Goal: Transaction & Acquisition: Download file/media

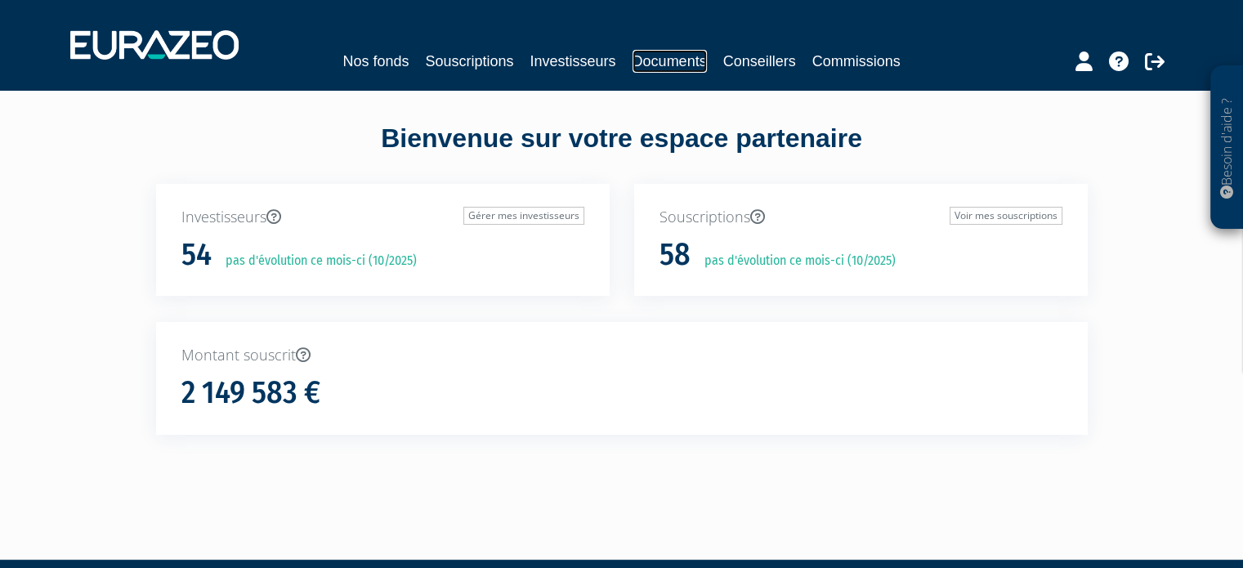
click at [672, 52] on link "Documents" at bounding box center [669, 61] width 74 height 23
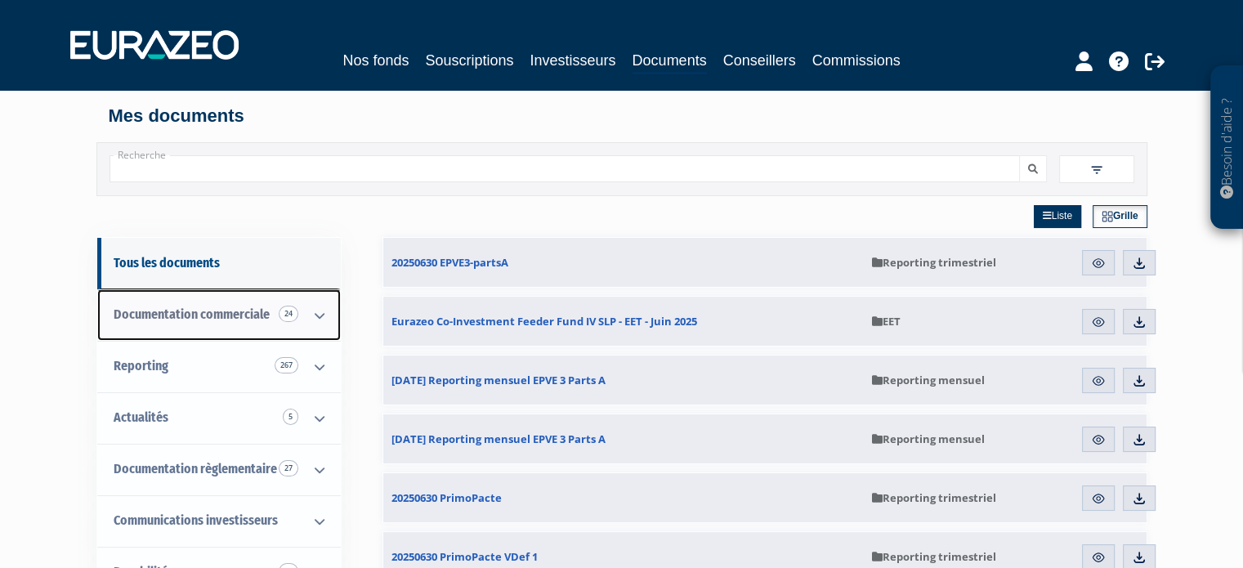
click at [213, 321] on span "Documentation commerciale 24" at bounding box center [192, 314] width 156 height 16
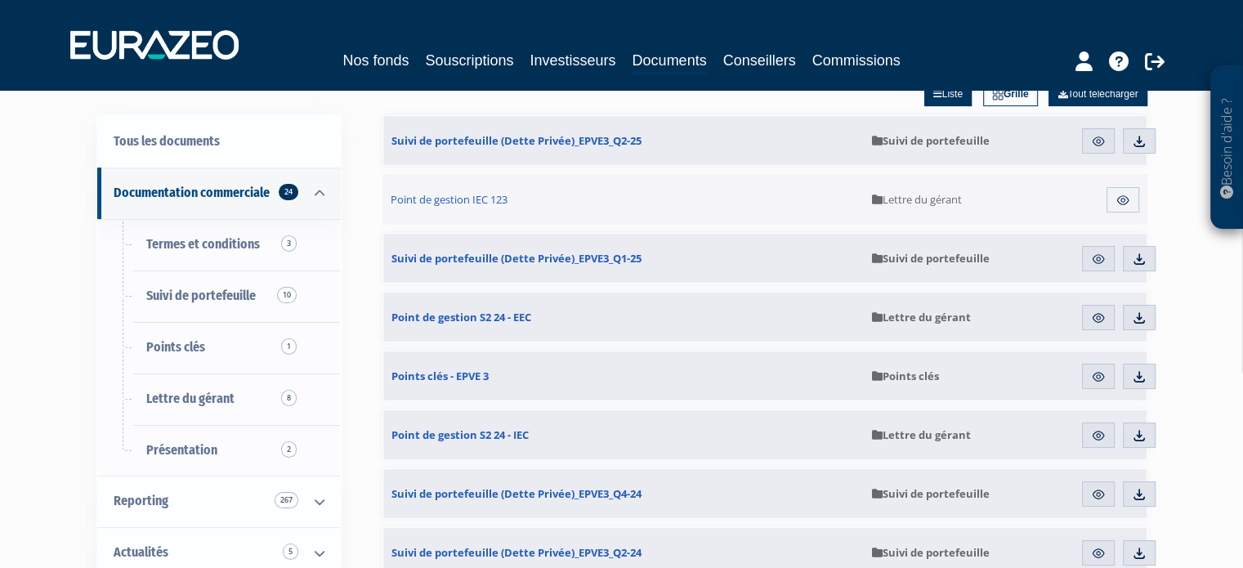
scroll to position [171, 0]
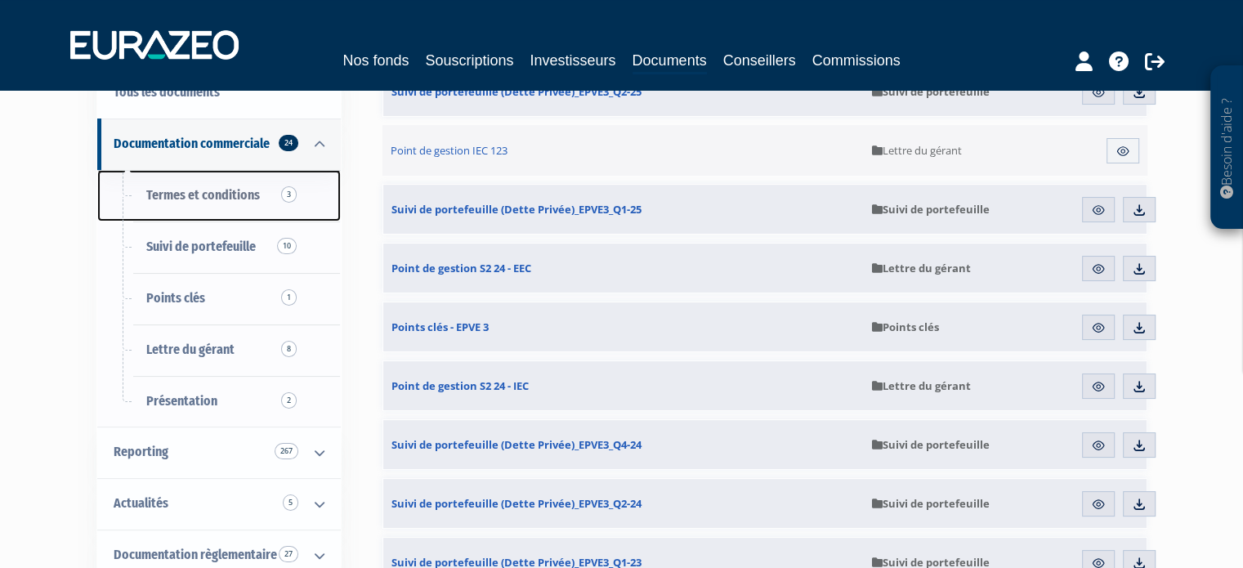
click at [212, 205] on link "Termes et conditions 3" at bounding box center [218, 195] width 243 height 51
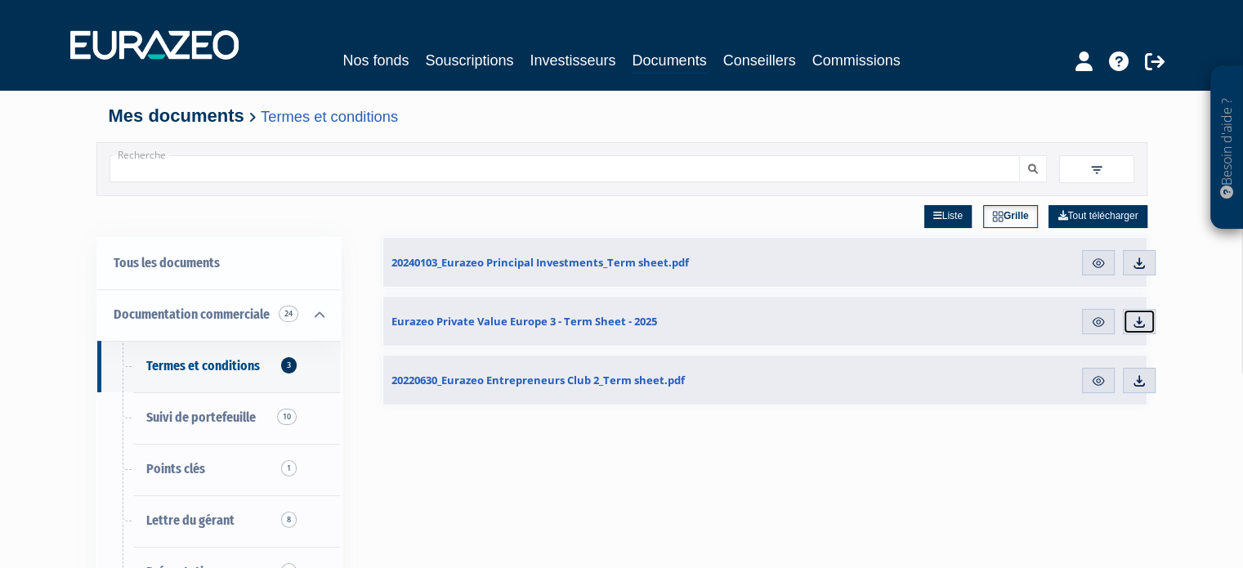
click at [1141, 320] on img at bounding box center [1139, 322] width 15 height 15
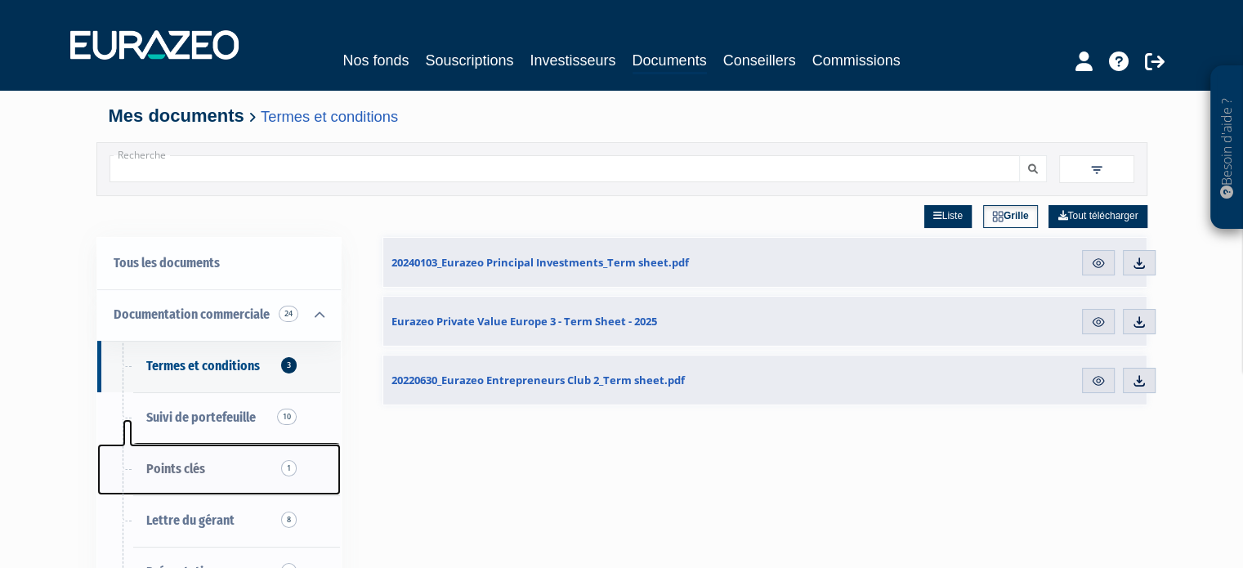
click at [184, 474] on span "Points clés 1" at bounding box center [175, 469] width 59 height 16
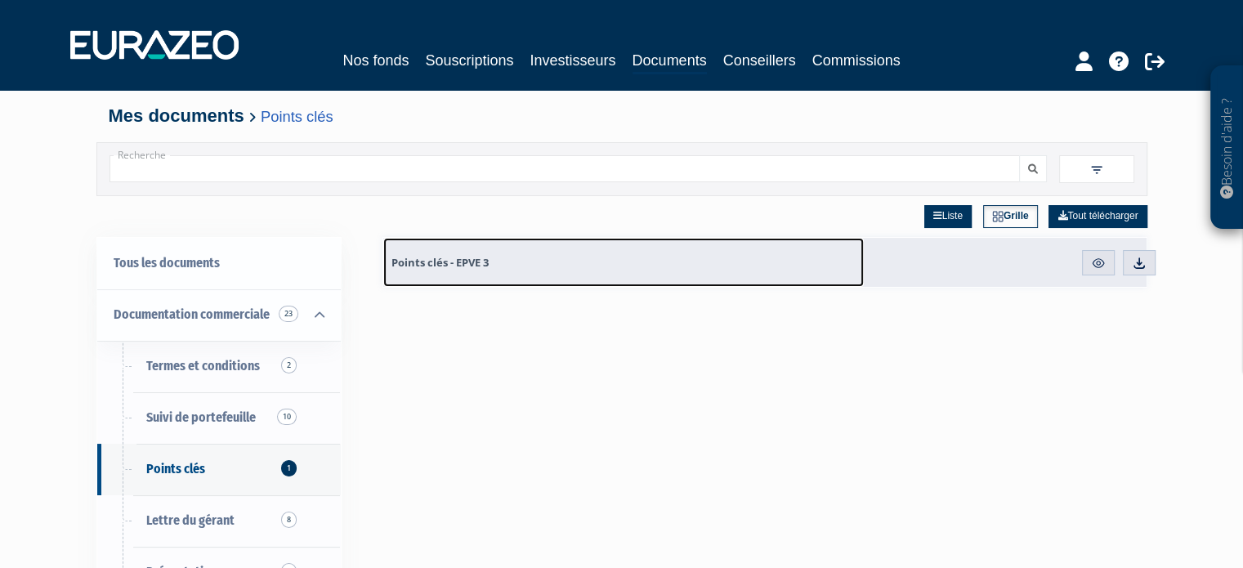
click at [513, 280] on link "Points clés - EPVE 3" at bounding box center [623, 262] width 480 height 49
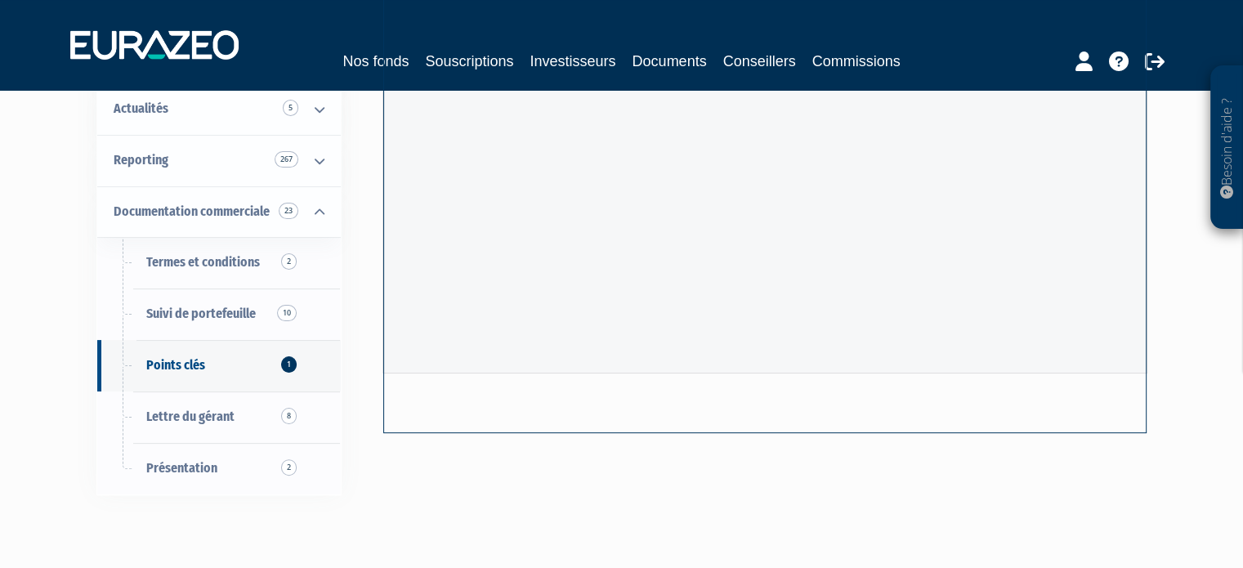
scroll to position [349, 0]
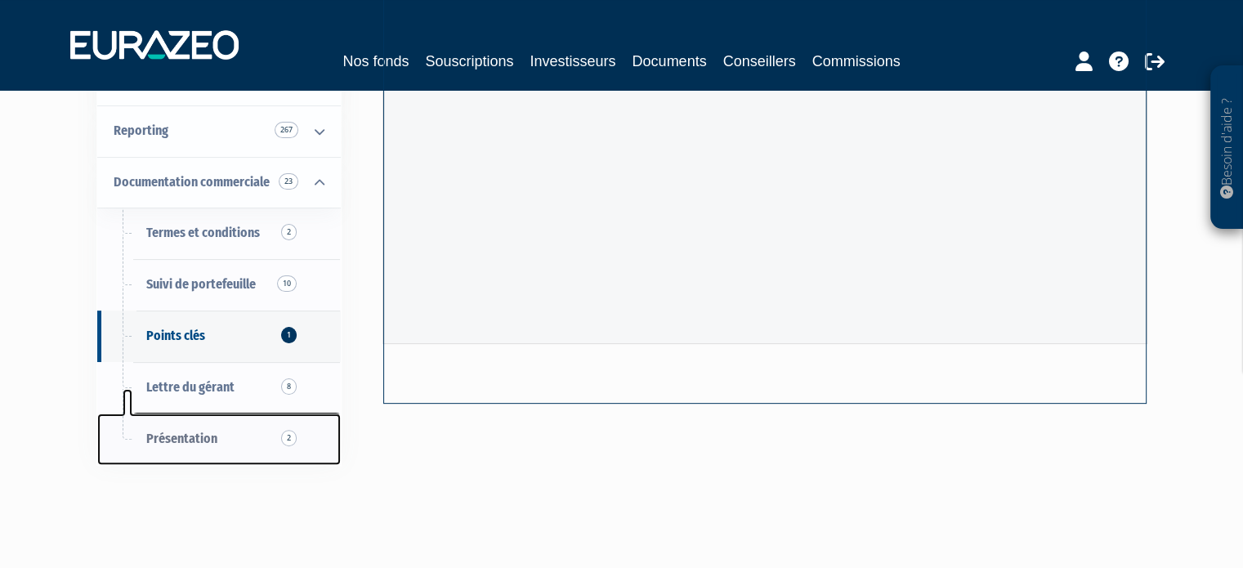
click at [191, 437] on span "Présentation 2" at bounding box center [181, 439] width 71 height 16
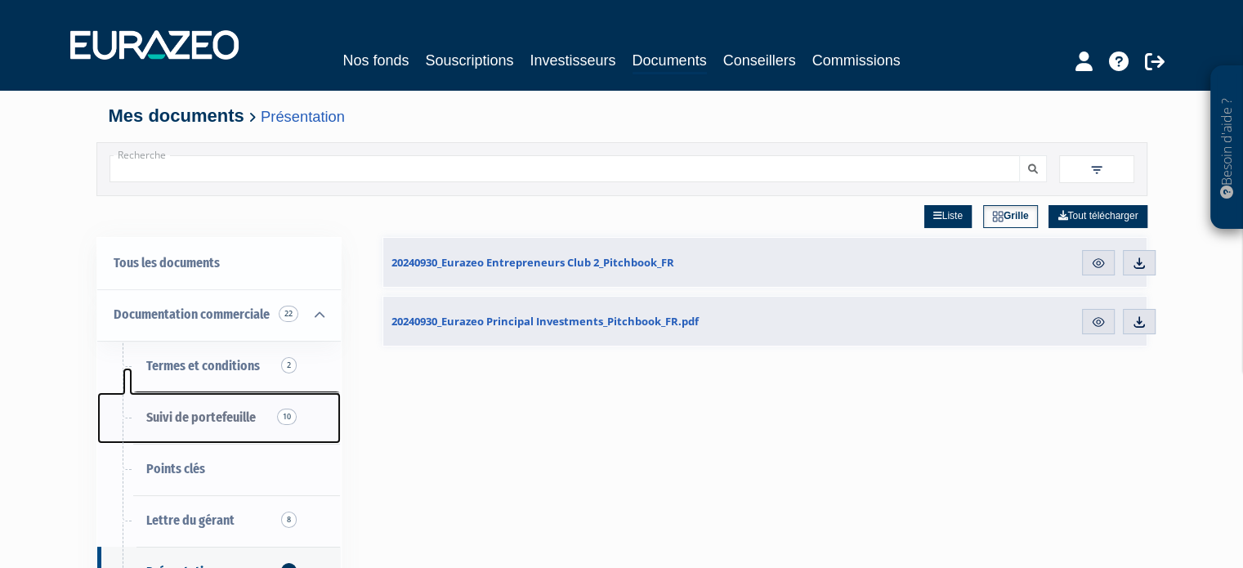
click at [242, 422] on span "Suivi de portefeuille 10" at bounding box center [200, 417] width 109 height 16
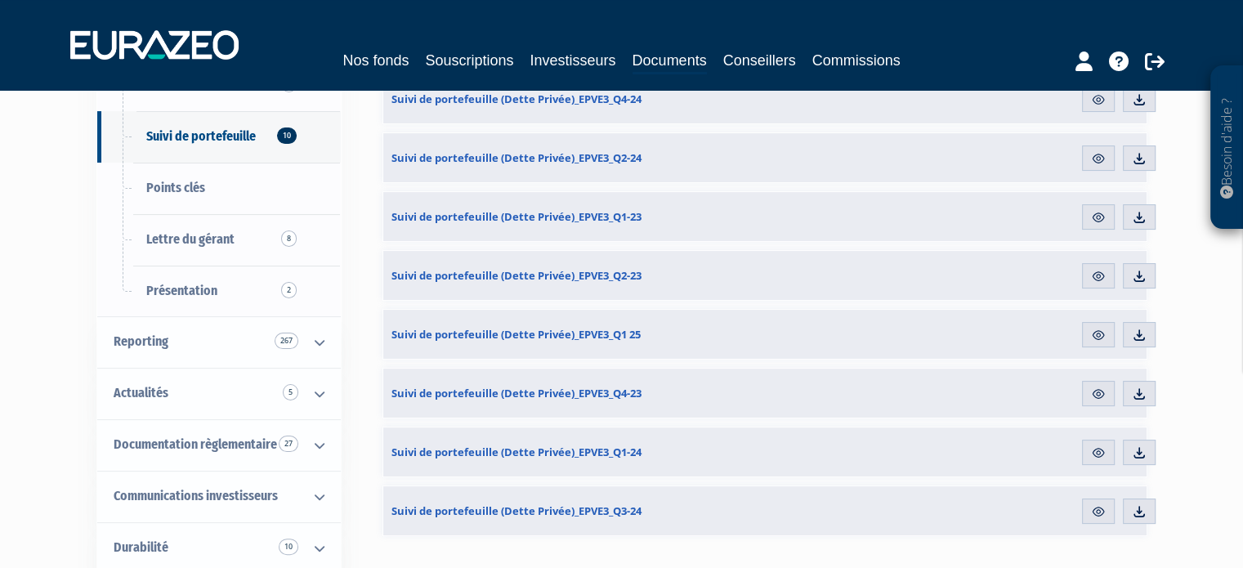
scroll to position [276, 0]
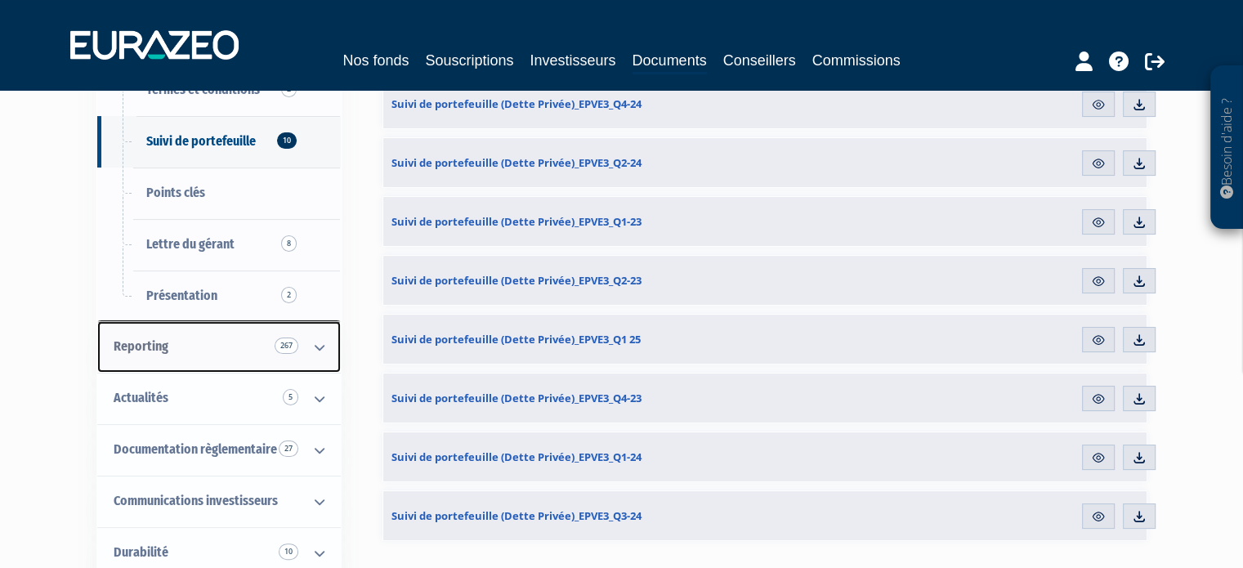
click at [132, 347] on span "Reporting 267" at bounding box center [141, 346] width 55 height 16
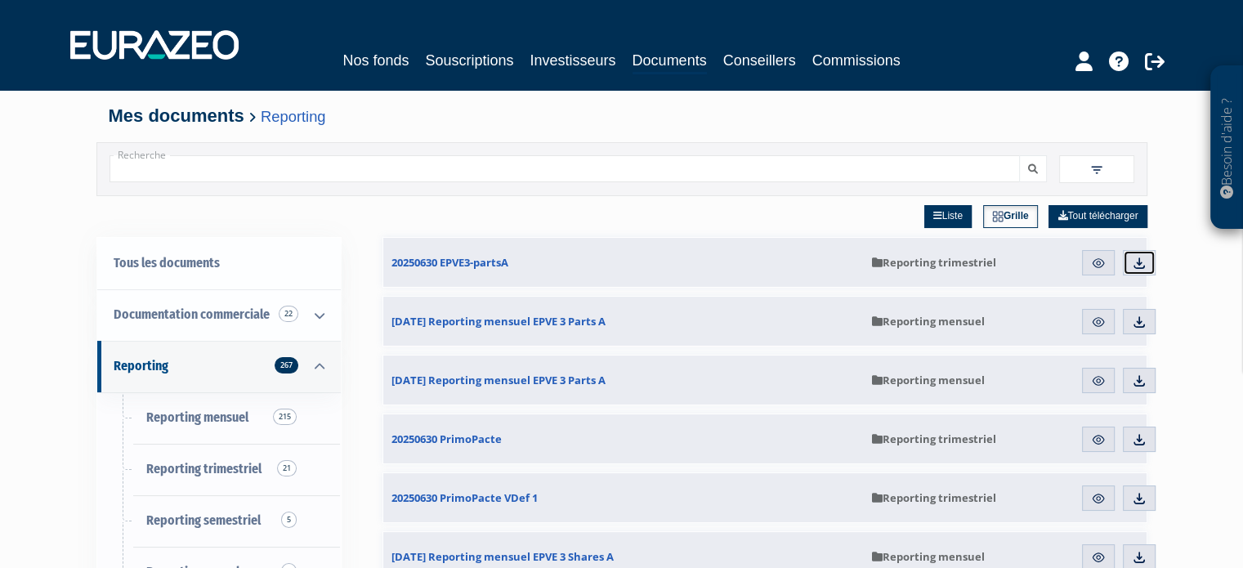
click at [1141, 261] on img at bounding box center [1139, 263] width 15 height 15
click at [1143, 323] on img at bounding box center [1139, 322] width 15 height 15
click at [1141, 262] on img at bounding box center [1139, 263] width 15 height 15
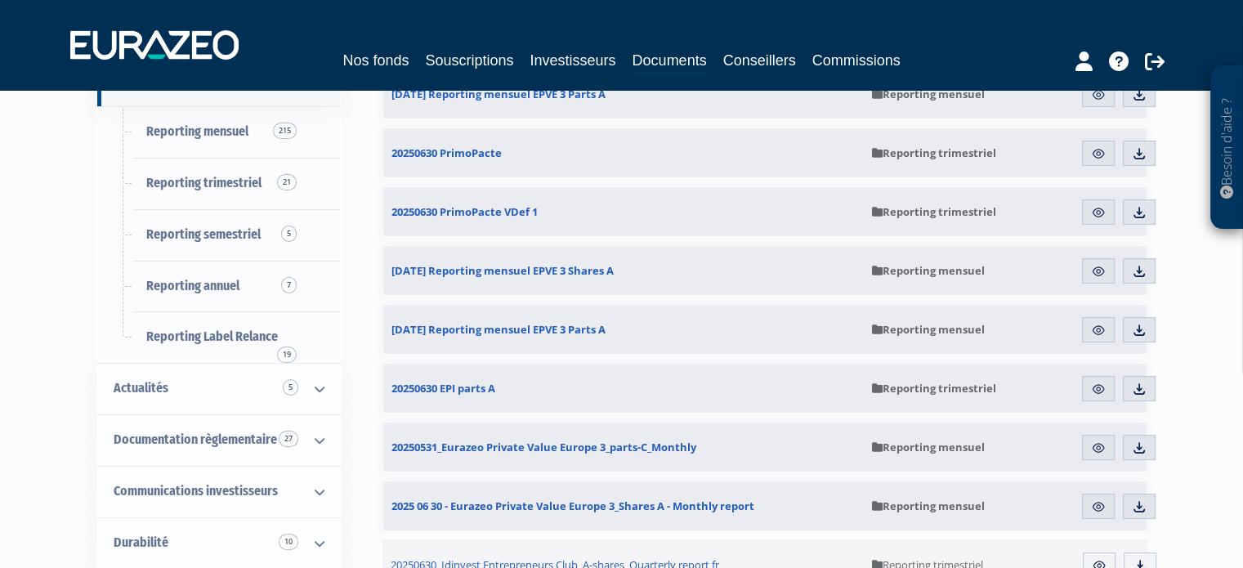
scroll to position [165, 0]
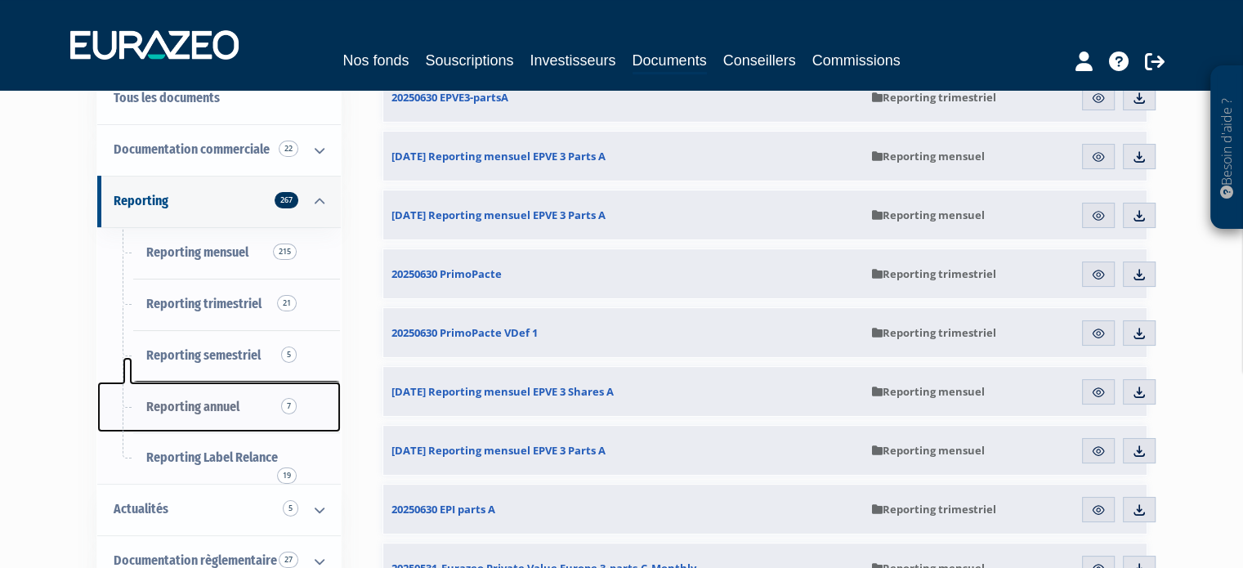
click at [160, 425] on link "Reporting annuel 7" at bounding box center [218, 407] width 243 height 51
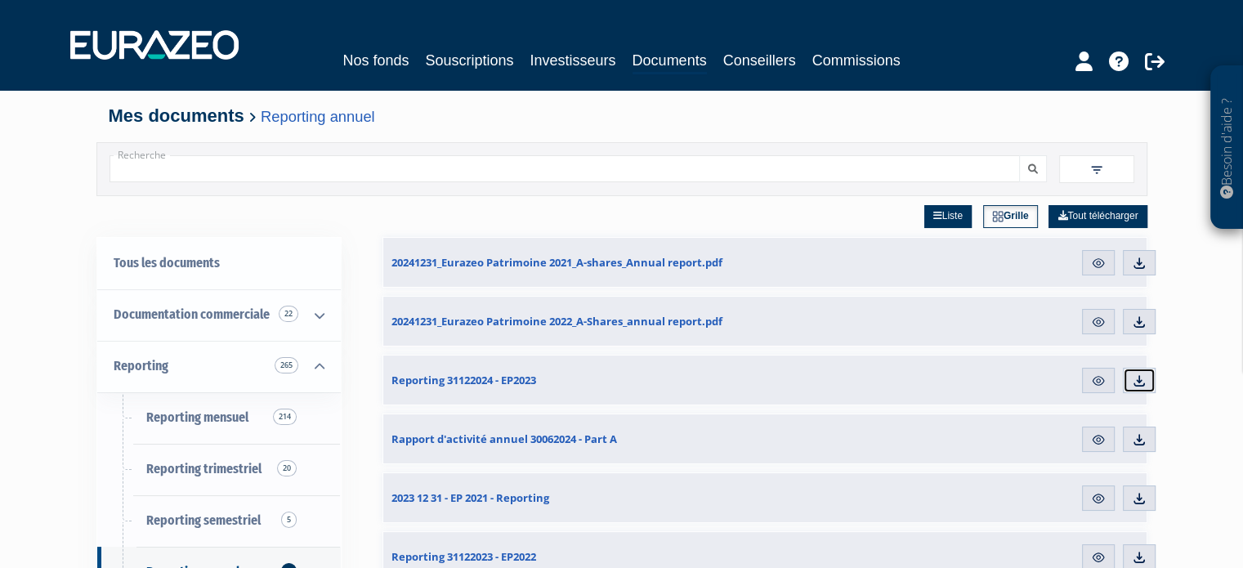
click at [1140, 381] on img at bounding box center [1139, 380] width 15 height 15
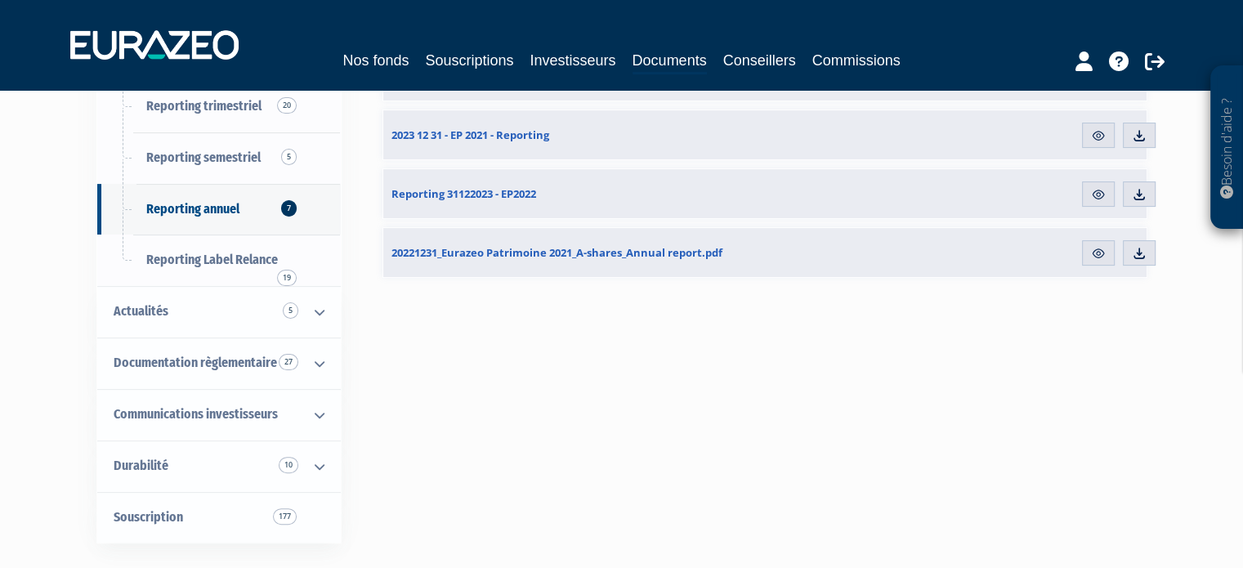
scroll to position [364, 0]
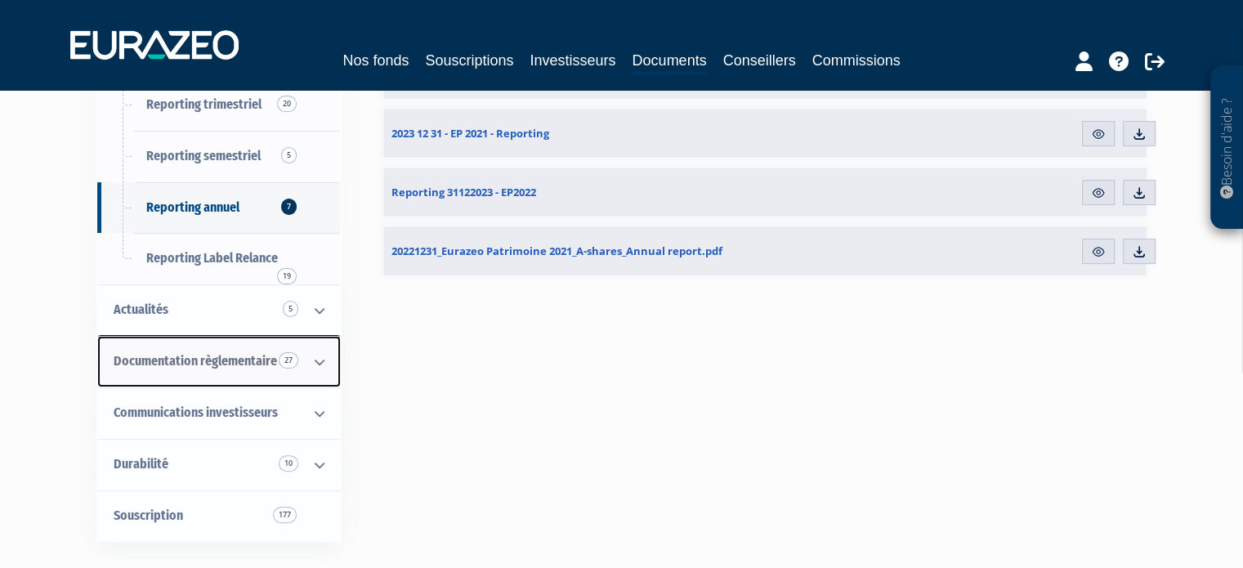
click at [225, 365] on span "Documentation règlementaire 27" at bounding box center [195, 361] width 163 height 16
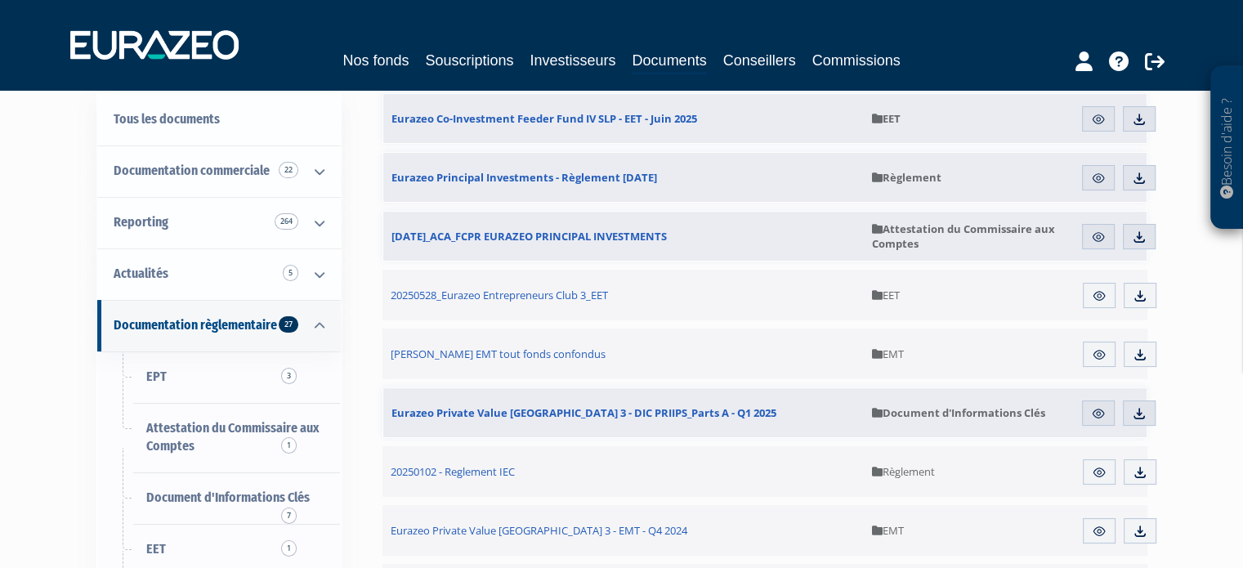
scroll to position [151, 0]
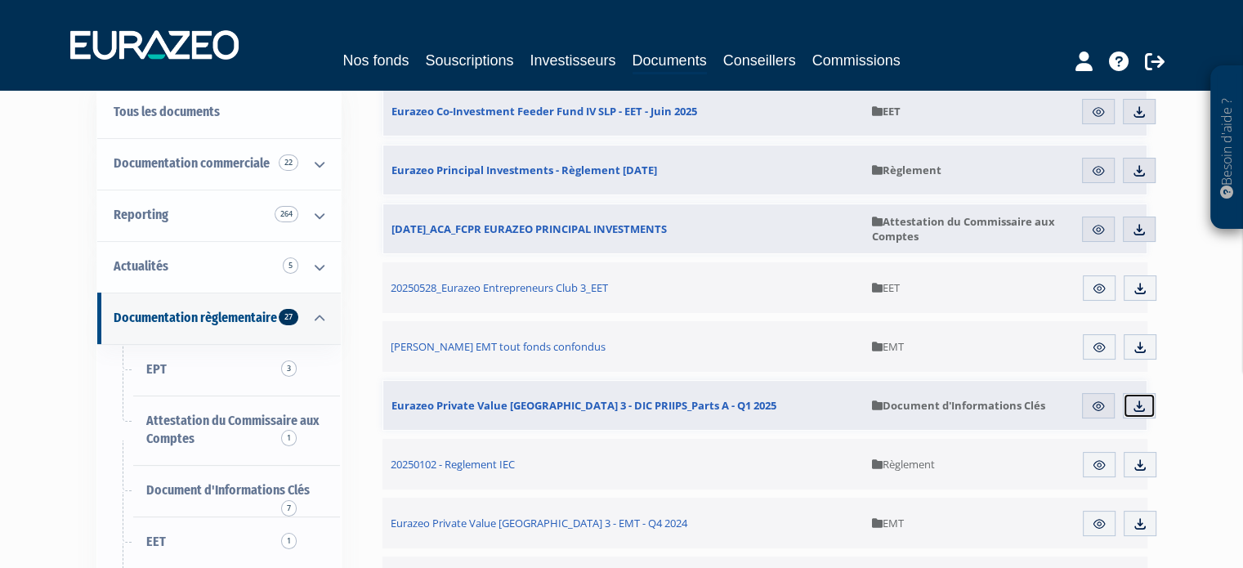
click at [1135, 402] on img at bounding box center [1139, 406] width 15 height 15
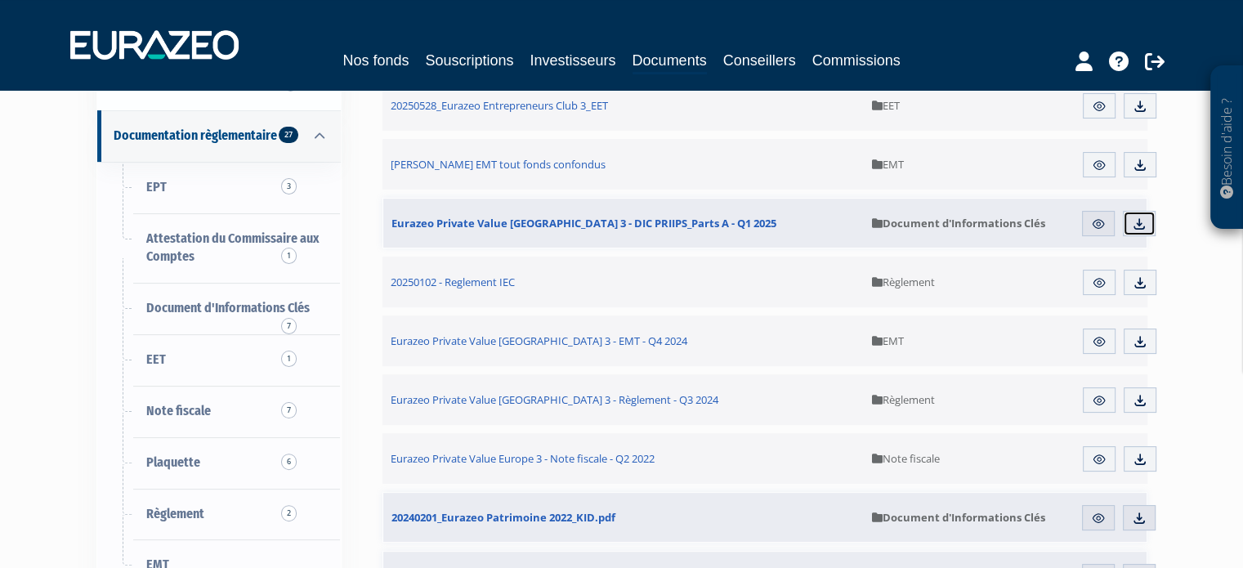
scroll to position [337, 0]
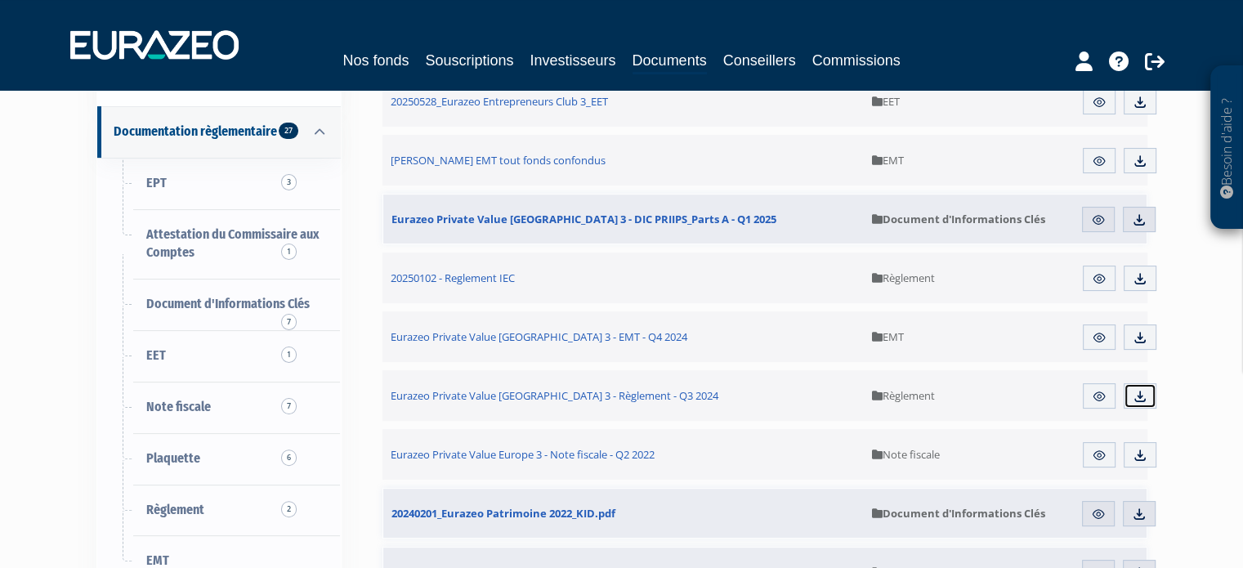
click at [1144, 398] on img at bounding box center [1139, 396] width 15 height 15
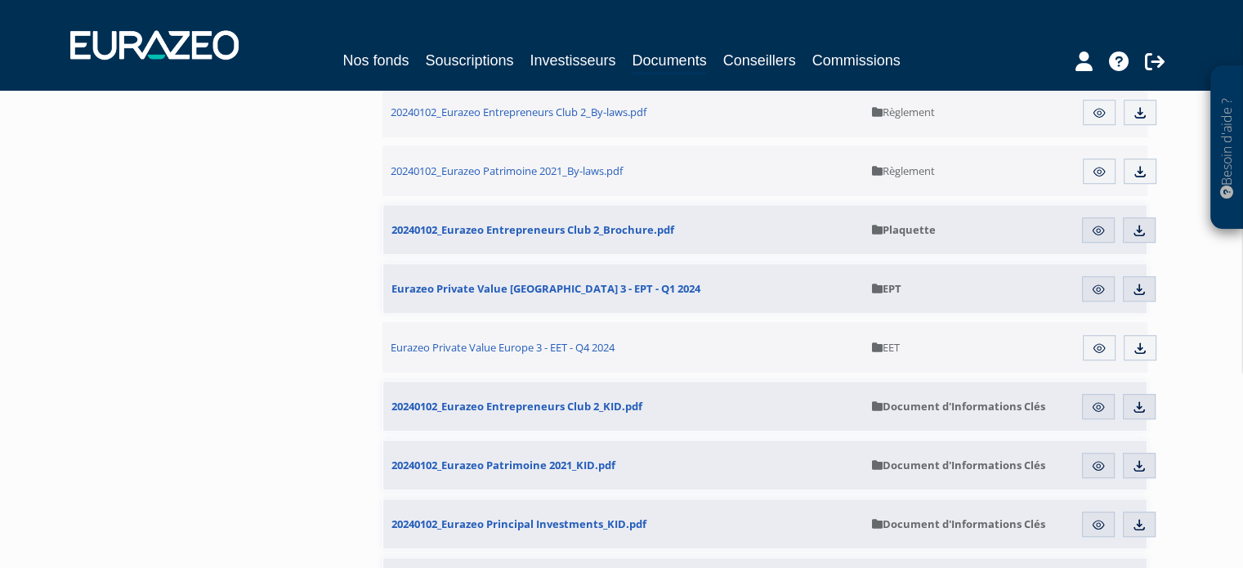
scroll to position [1141, 0]
